Goal: Transaction & Acquisition: Subscribe to service/newsletter

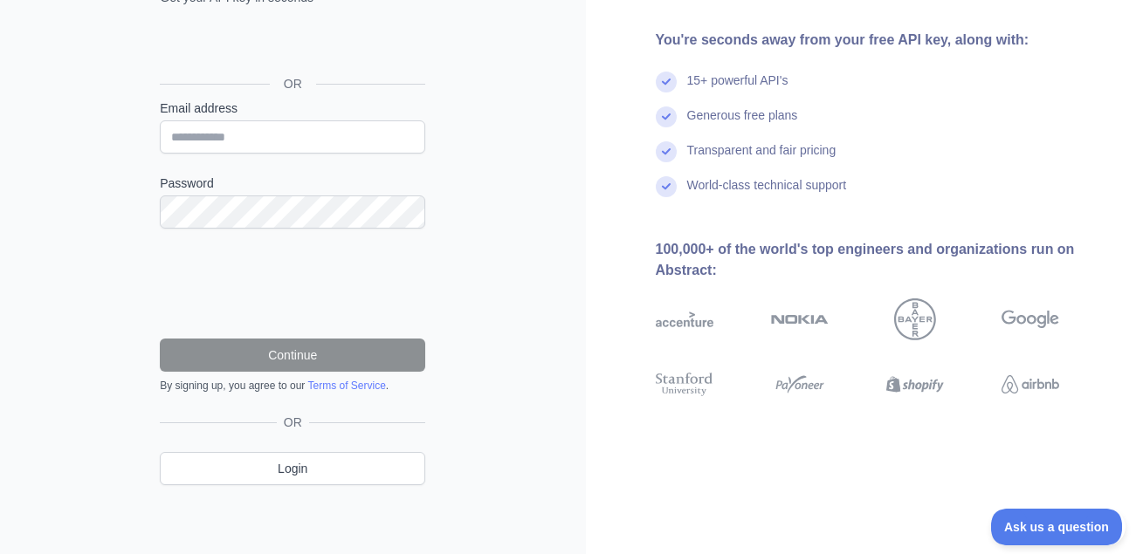
click at [354, 40] on div "Войти с аккаунтом Google (откроется в новой вкладке)" at bounding box center [291, 44] width 262 height 38
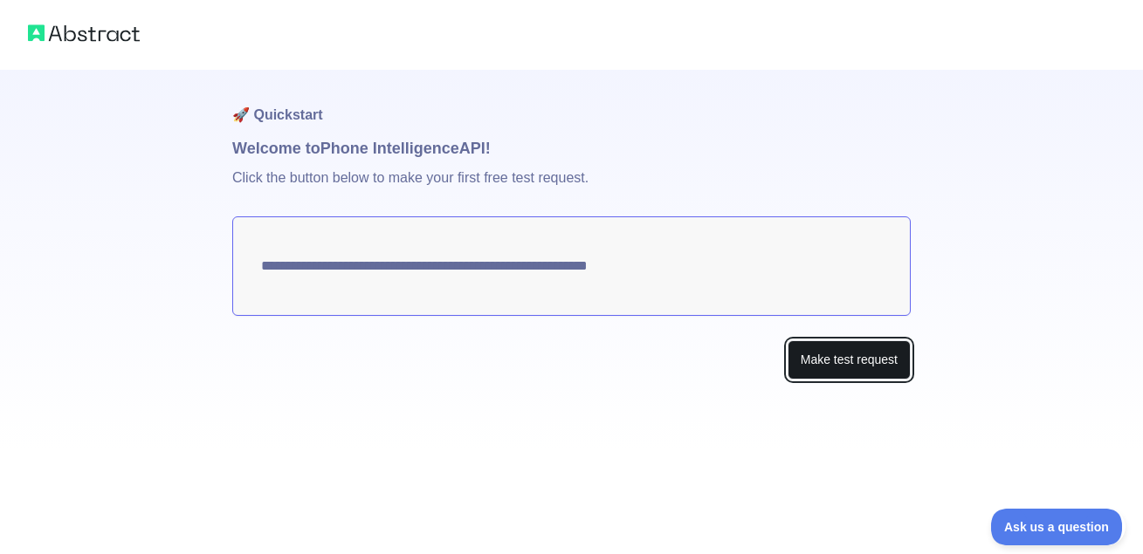
click at [814, 354] on button "Make test request" at bounding box center [848, 359] width 123 height 39
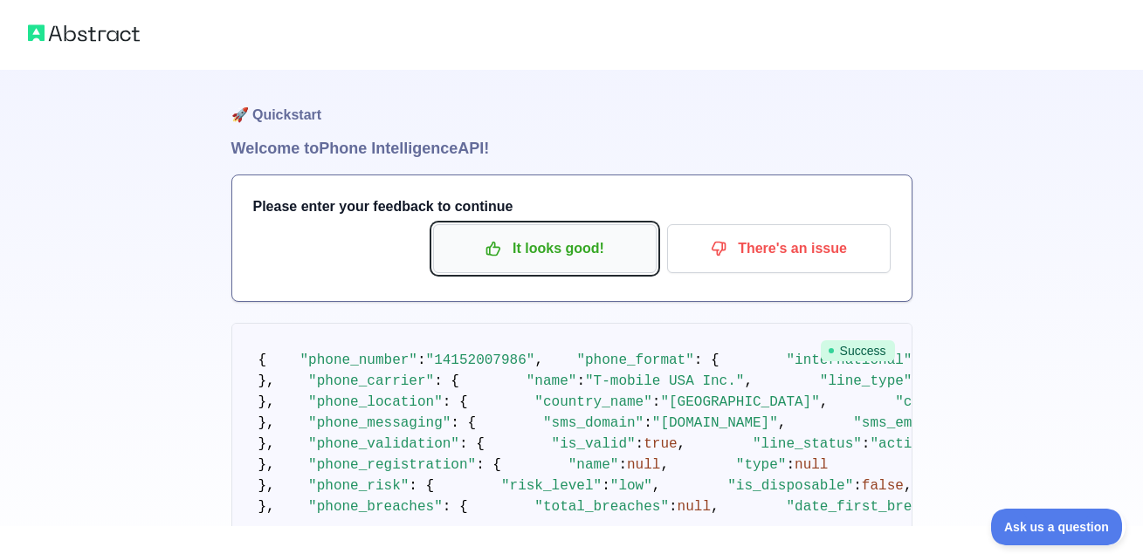
click at [623, 241] on p "It looks good!" at bounding box center [544, 249] width 197 height 30
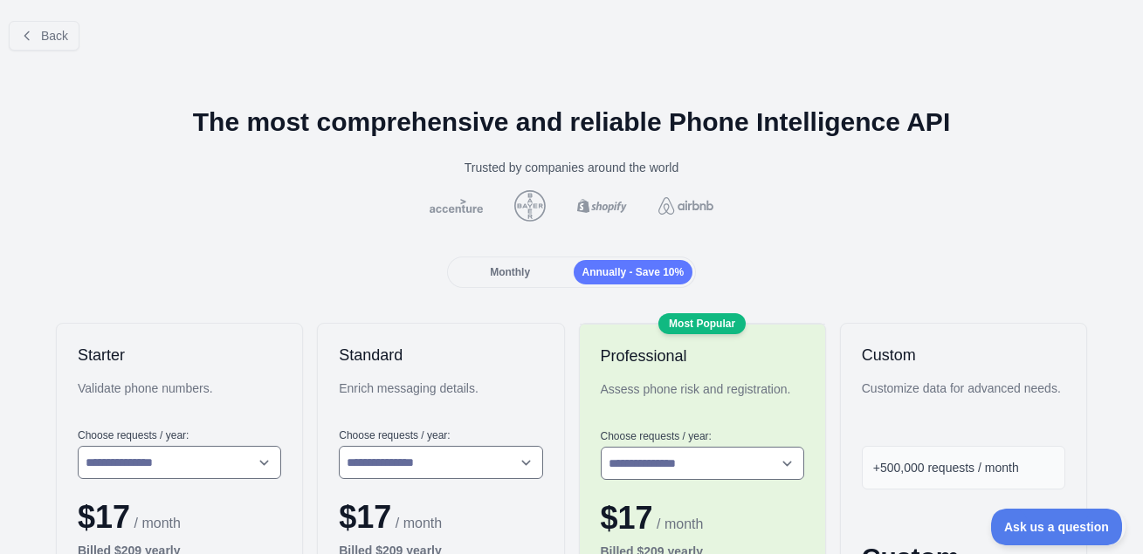
click at [526, 275] on span "Monthly" at bounding box center [510, 272] width 40 height 12
